Goal: Task Accomplishment & Management: Use online tool/utility

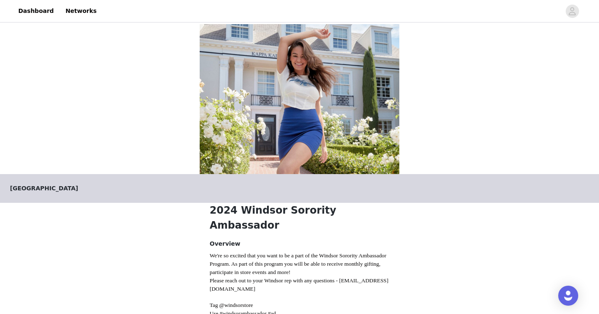
click at [39, 22] on header "Dashboard Networks" at bounding box center [299, 11] width 599 height 22
click at [38, 12] on link "Dashboard" at bounding box center [35, 11] width 45 height 19
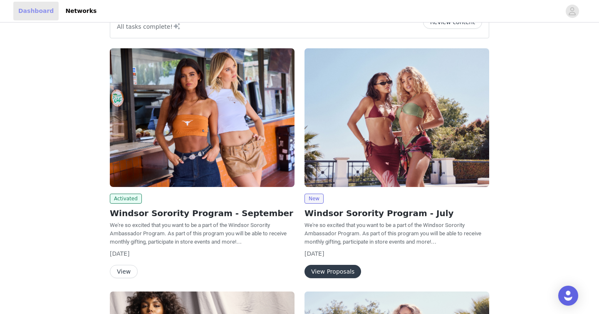
scroll to position [28, 0]
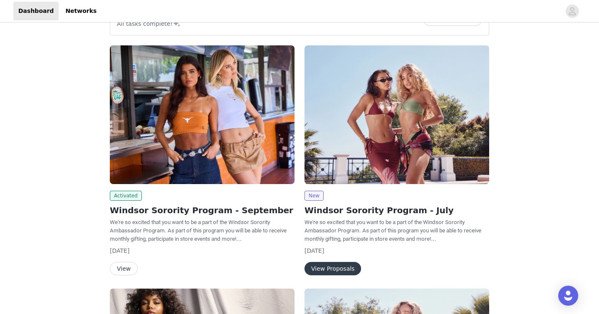
click at [124, 269] on button "View" at bounding box center [124, 268] width 28 height 13
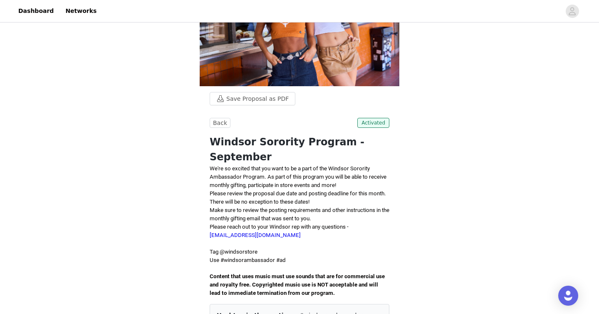
scroll to position [225, 0]
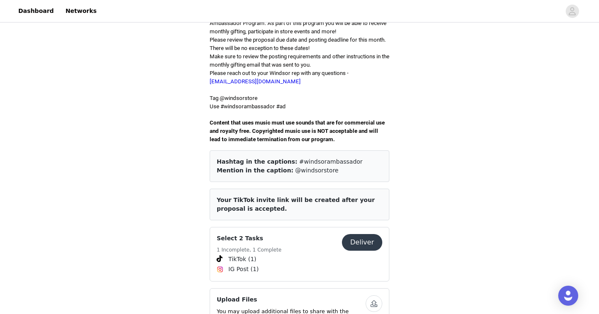
click at [362, 234] on button "Deliver" at bounding box center [362, 242] width 40 height 17
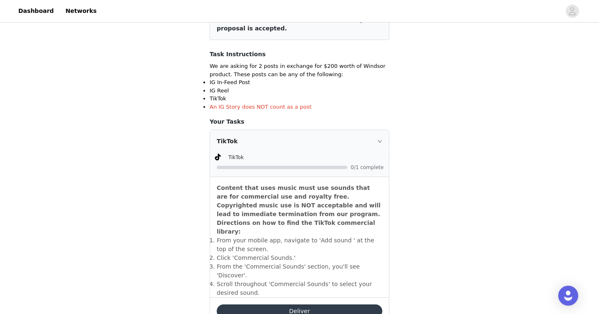
scroll to position [322, 0]
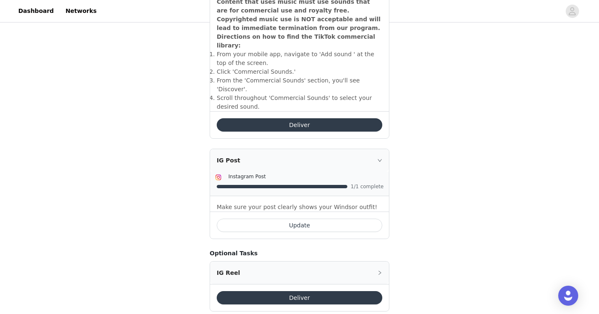
click at [312, 118] on button "Deliver" at bounding box center [299, 124] width 165 height 13
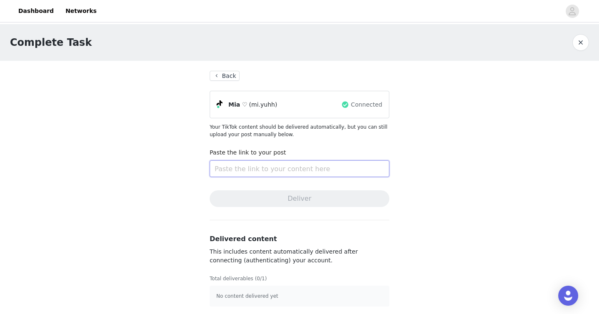
click at [265, 171] on input "text" at bounding box center [300, 168] width 180 height 17
paste input "[URL][DOMAIN_NAME][DOMAIN_NAME]"
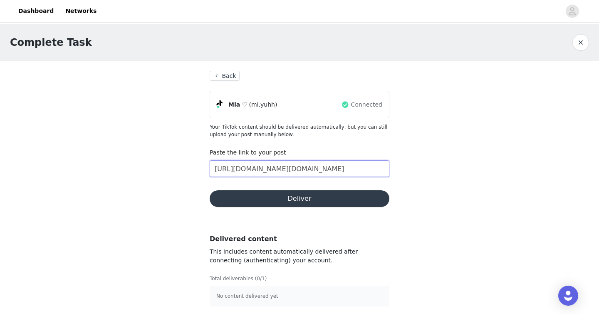
scroll to position [0, 256]
type input "[URL][DOMAIN_NAME][DOMAIN_NAME]"
click at [291, 201] on button "Deliver" at bounding box center [300, 198] width 180 height 17
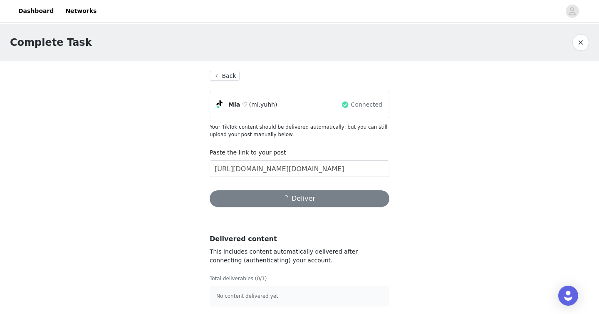
scroll to position [2, 0]
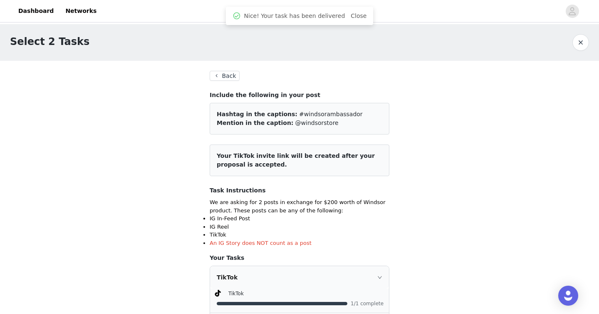
click at [230, 72] on button "Back" at bounding box center [225, 76] width 30 height 10
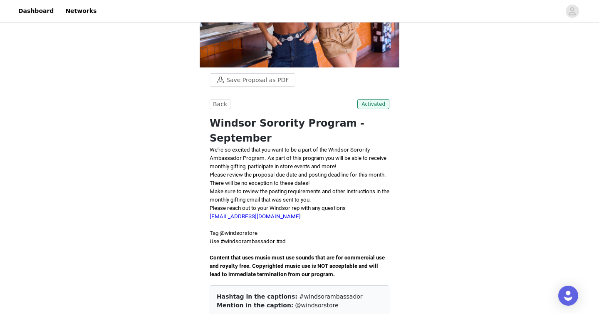
scroll to position [67, 0]
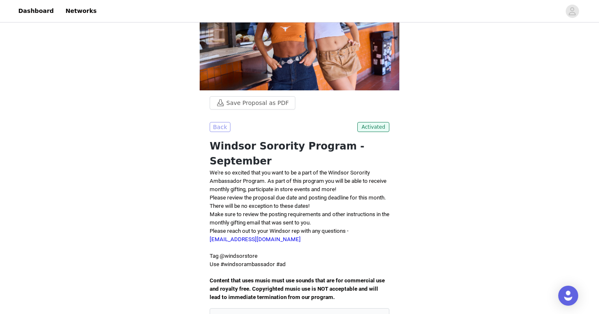
click at [222, 126] on button "Back" at bounding box center [220, 127] width 21 height 10
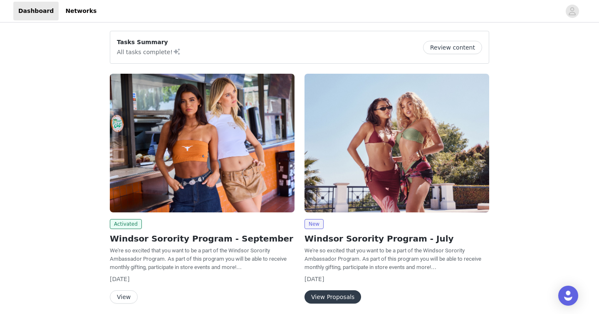
click at [133, 288] on div "Activated Windsor Sorority Program - September We're so excited that you want t…" at bounding box center [202, 261] width 185 height 84
click at [125, 297] on button "View" at bounding box center [124, 296] width 28 height 13
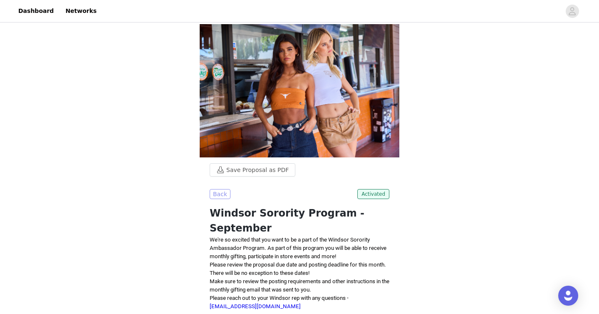
click at [219, 191] on button "Back" at bounding box center [220, 194] width 21 height 10
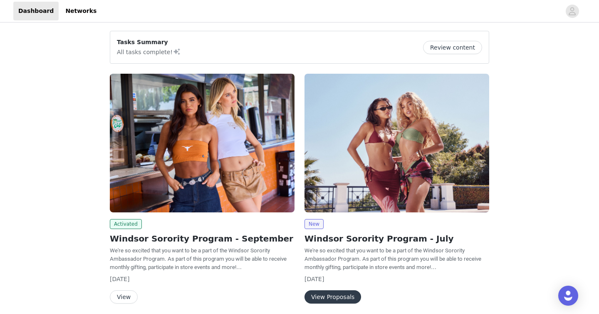
click at [379, 167] on img at bounding box center [396, 143] width 185 height 138
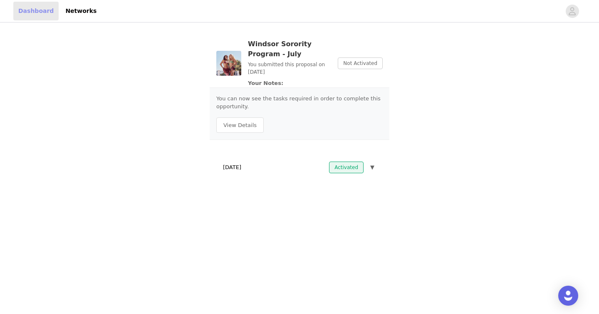
click at [23, 5] on link "Dashboard" at bounding box center [35, 11] width 45 height 19
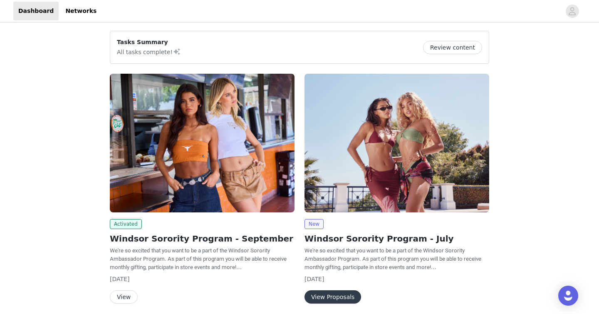
click at [439, 42] on button "Review content" at bounding box center [452, 47] width 59 height 13
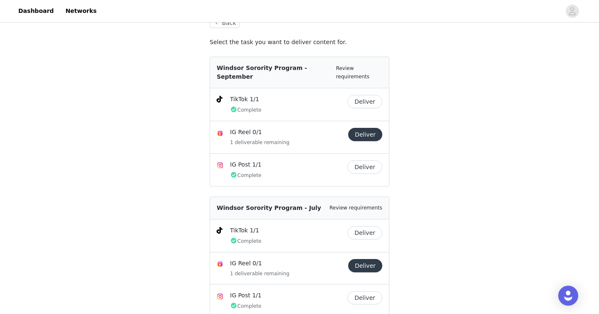
scroll to position [54, 0]
click at [371, 94] on button "Deliver" at bounding box center [364, 100] width 35 height 13
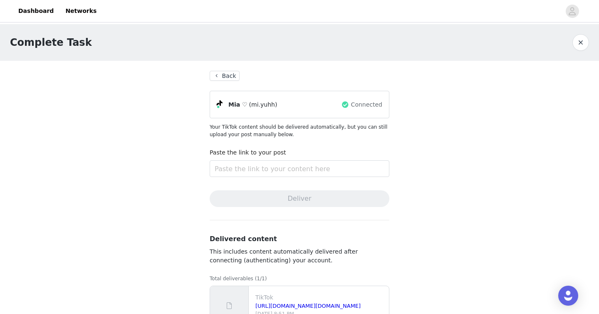
scroll to position [28, 0]
